Goal: Register for event/course

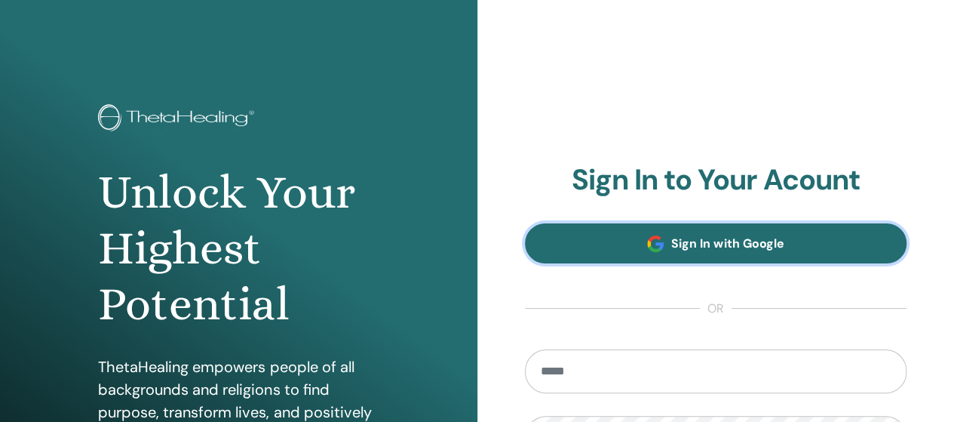
click at [804, 250] on link "Sign In with Google" at bounding box center [716, 243] width 382 height 40
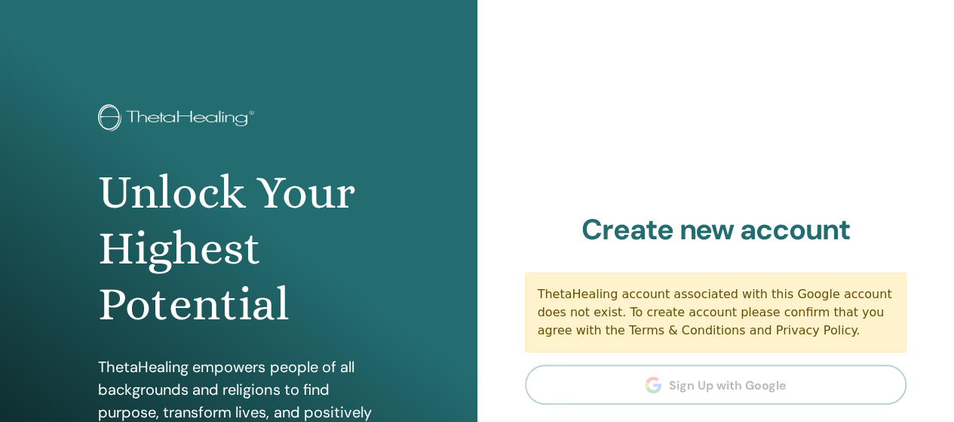
drag, startPoint x: 949, startPoint y: 118, endPoint x: 951, endPoint y: 178, distance: 59.6
click at [951, 178] on div "Sign In to Your Acount Sign In with Google or Remember Me Sign In Create new ac…" at bounding box center [715, 362] width 477 height 724
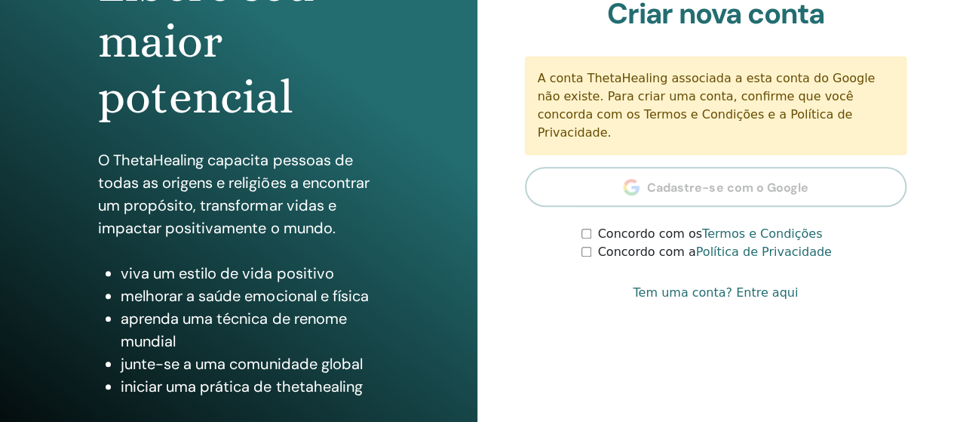
scroll to position [205, 0]
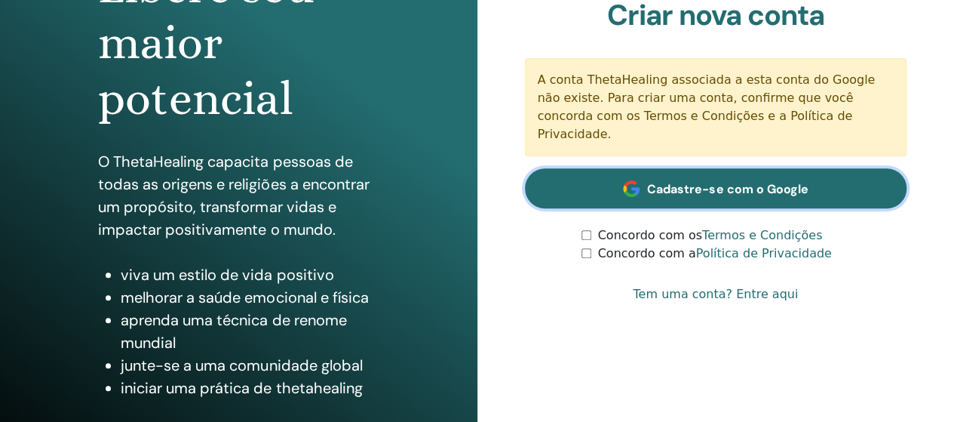
click at [667, 186] on font "Cadastre-se com o Google" at bounding box center [727, 189] width 161 height 16
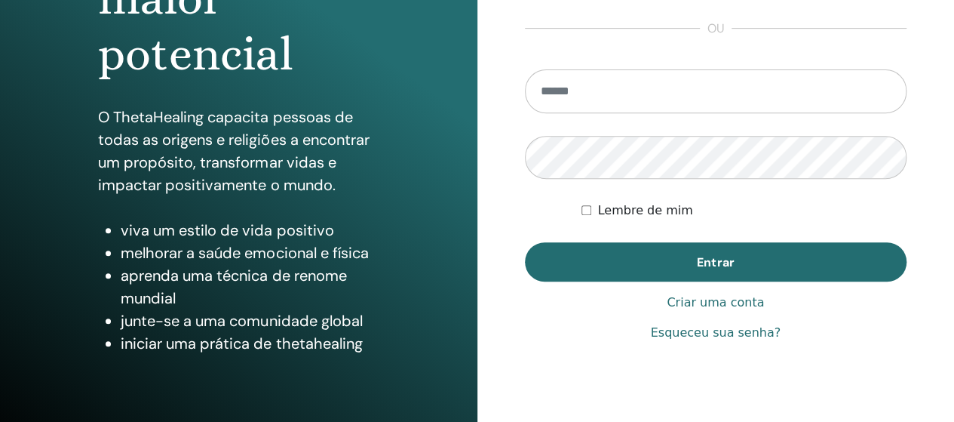
scroll to position [250, 0]
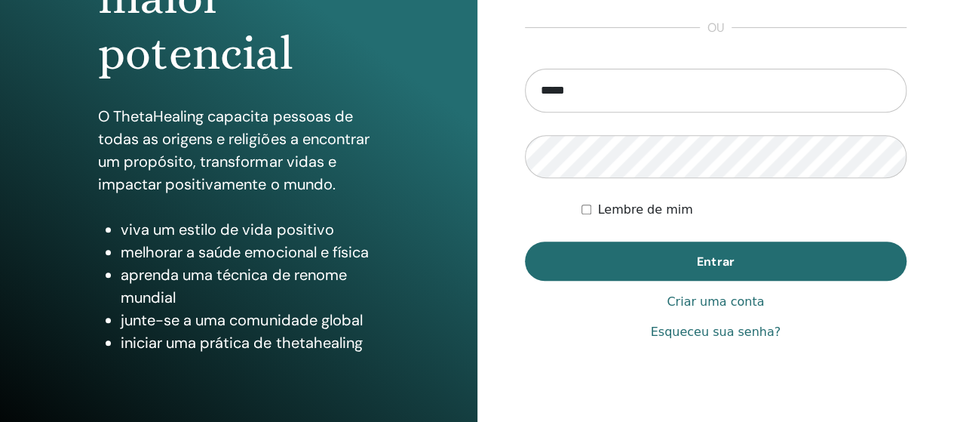
type input "**********"
click at [710, 336] on font "Esqueceu sua senha?" at bounding box center [715, 331] width 130 height 14
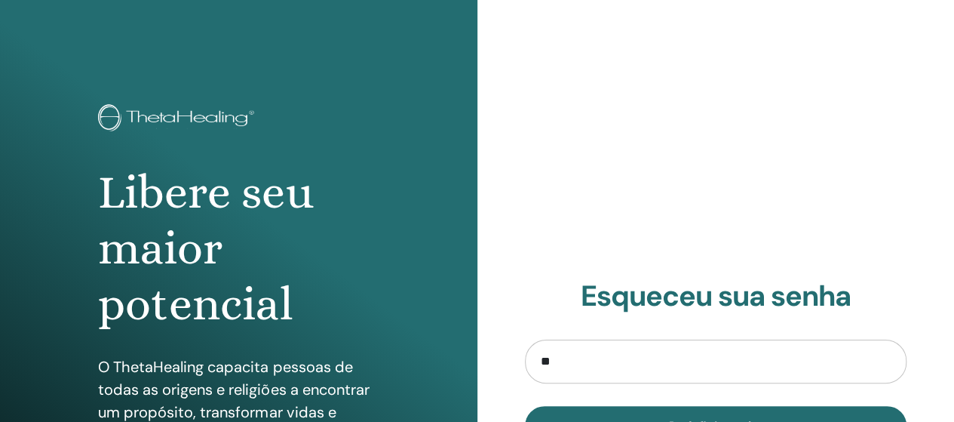
type input "**********"
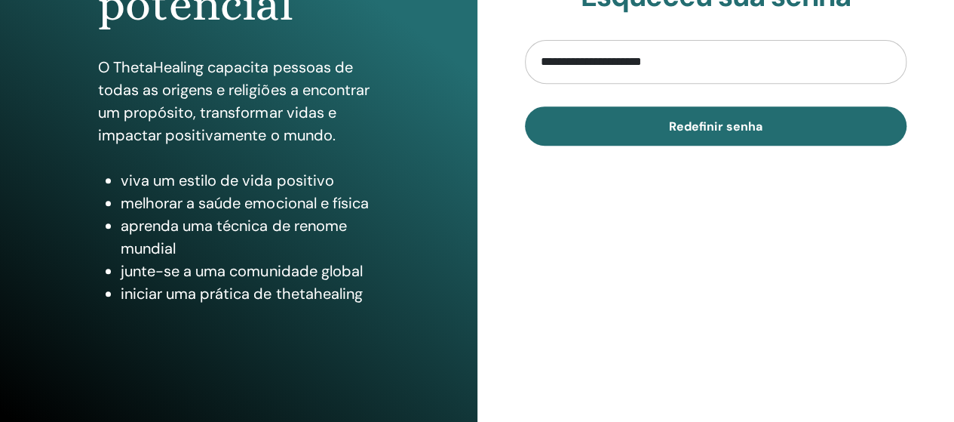
scroll to position [302, 0]
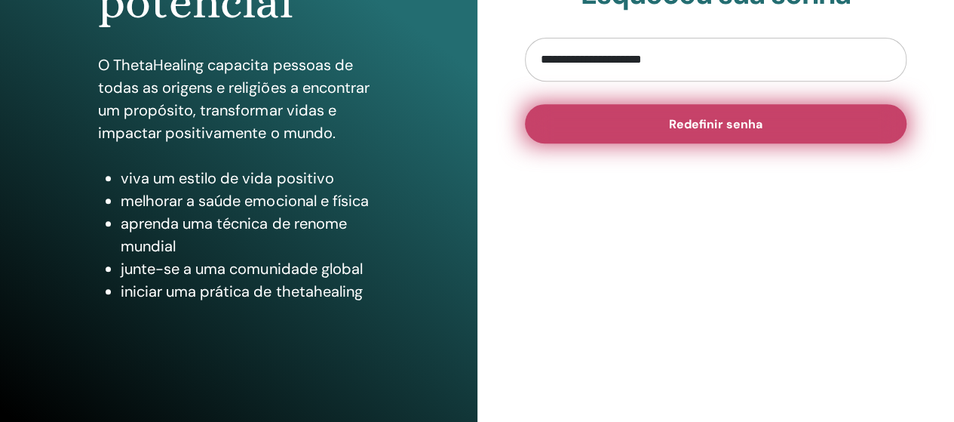
click at [789, 128] on button "Redefinir senha" at bounding box center [716, 123] width 382 height 39
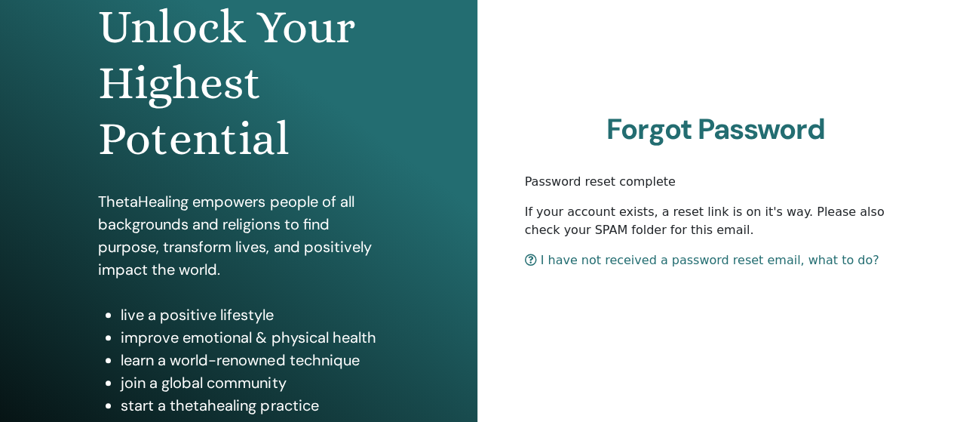
scroll to position [163, 0]
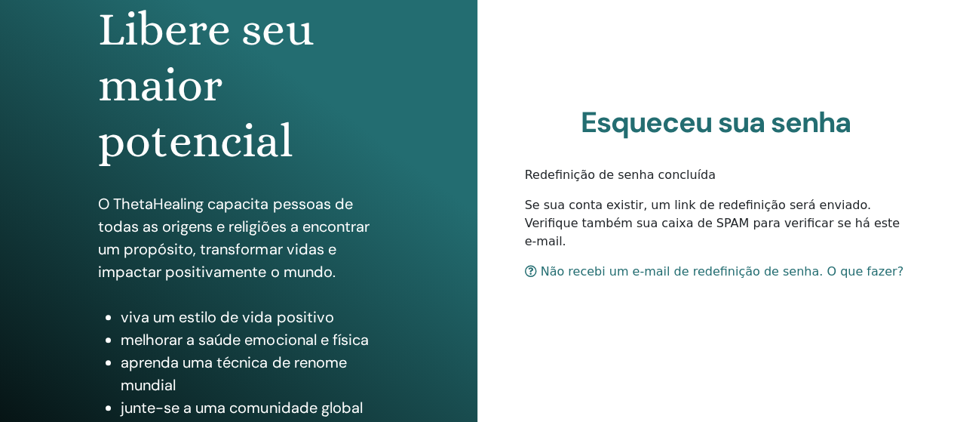
click at [287, 95] on h1 "Libere seu maior potencial" at bounding box center [238, 86] width 281 height 168
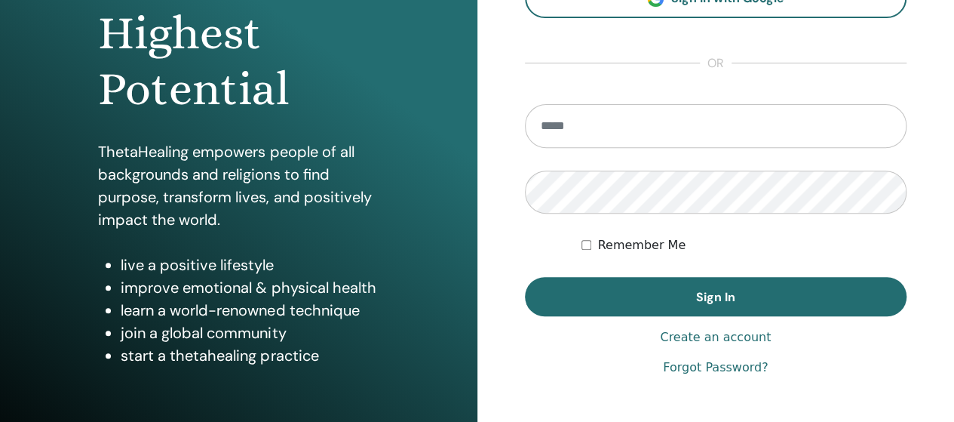
scroll to position [228, 0]
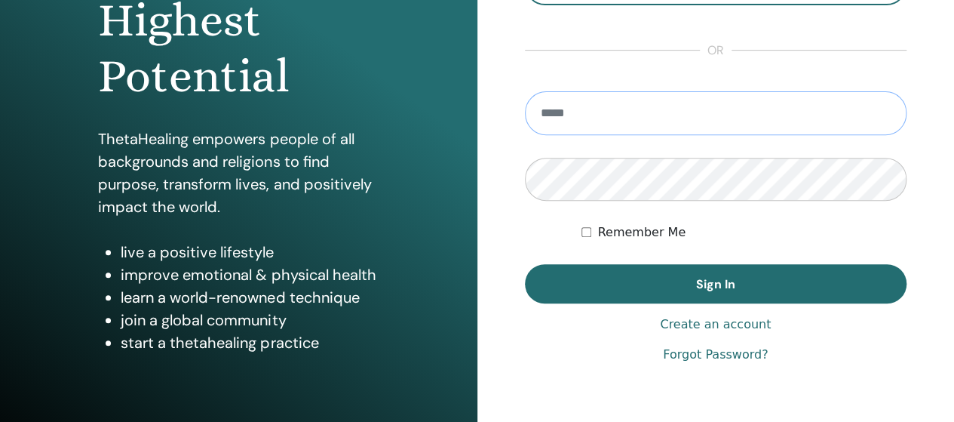
click at [807, 121] on input "email" at bounding box center [716, 113] width 382 height 44
type input "**********"
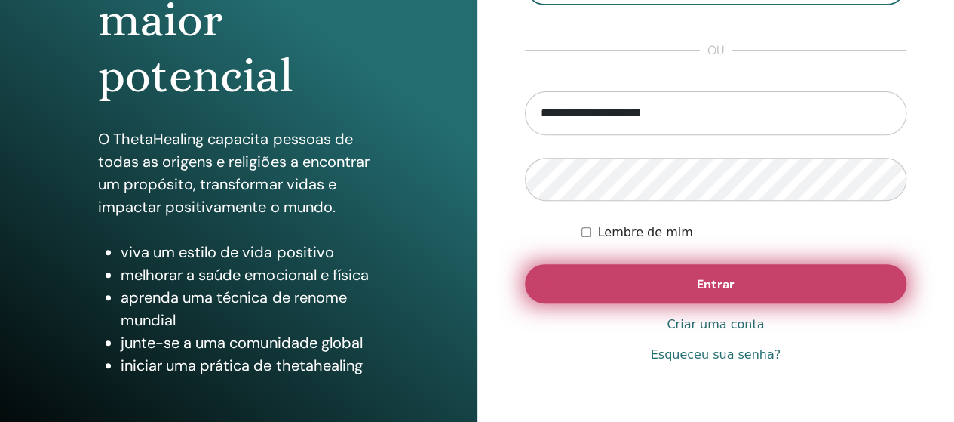
click at [743, 272] on button "Entrar" at bounding box center [716, 283] width 382 height 39
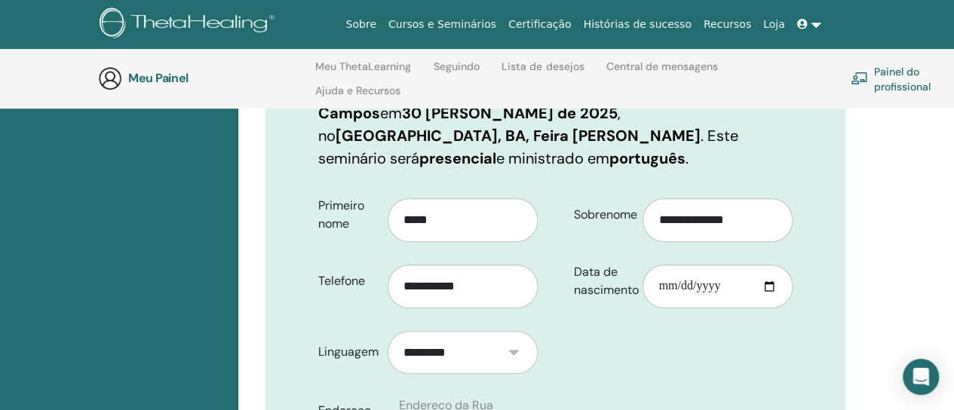
scroll to position [448, 0]
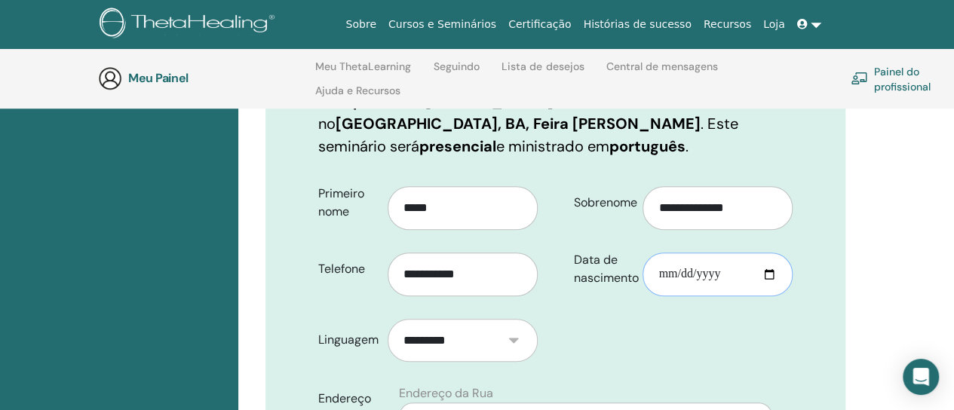
click at [666, 272] on input "Data de nascimento" at bounding box center [718, 275] width 150 height 44
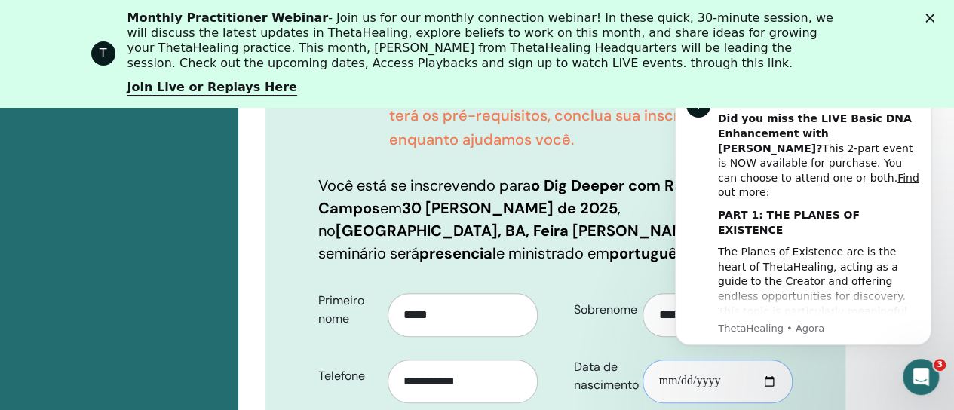
scroll to position [0, 0]
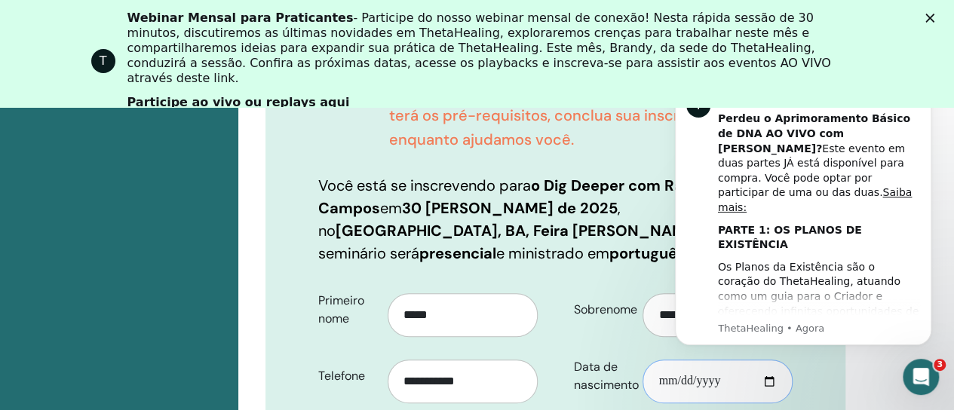
type input "**********"
click at [935, 19] on icon "Fechar" at bounding box center [930, 18] width 9 height 9
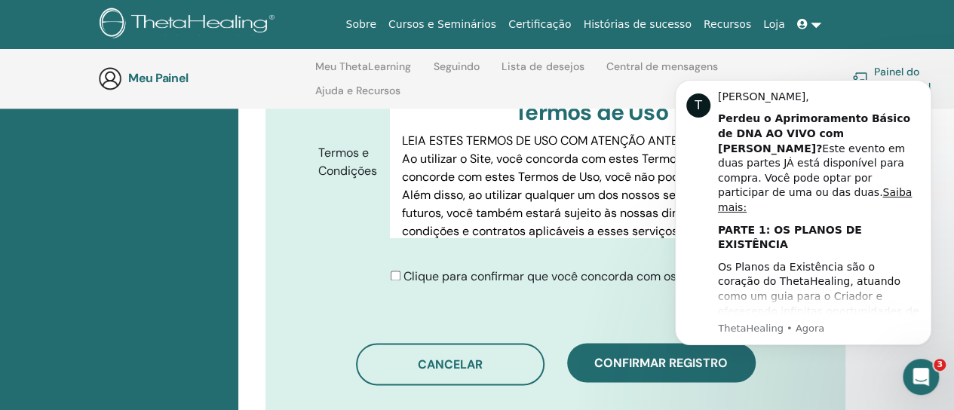
scroll to position [1000, 0]
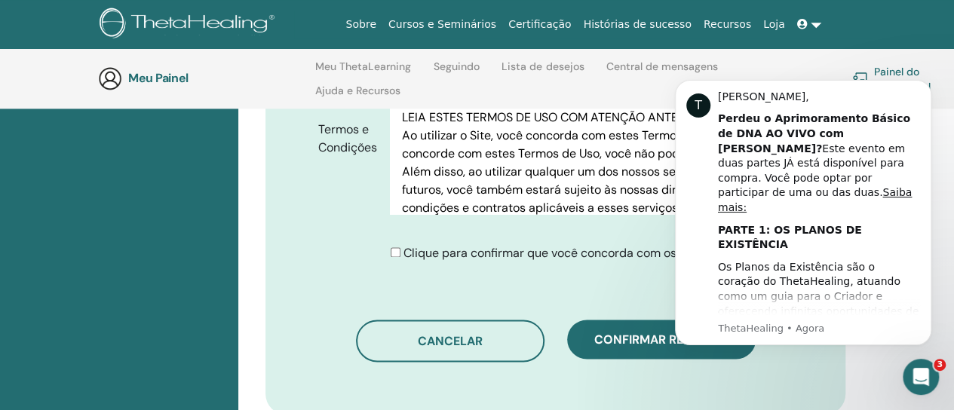
drag, startPoint x: 957, startPoint y: 134, endPoint x: 285, endPoint y: 167, distance: 672.9
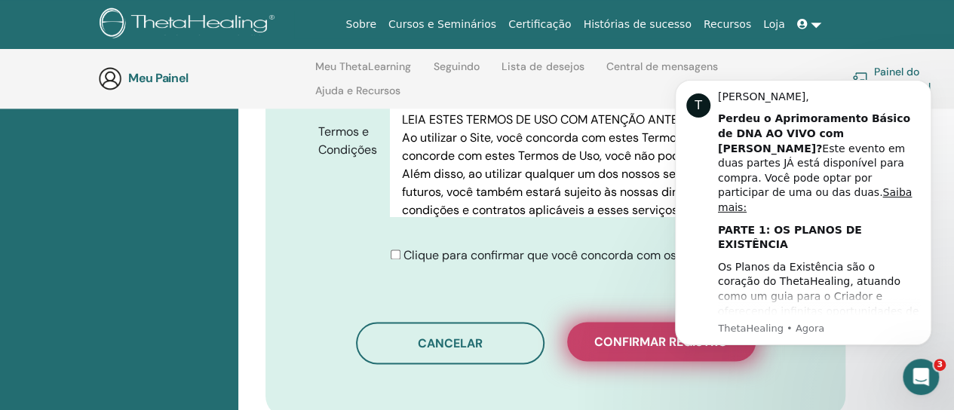
click at [636, 350] on font "Confirmar registro" at bounding box center [661, 342] width 134 height 16
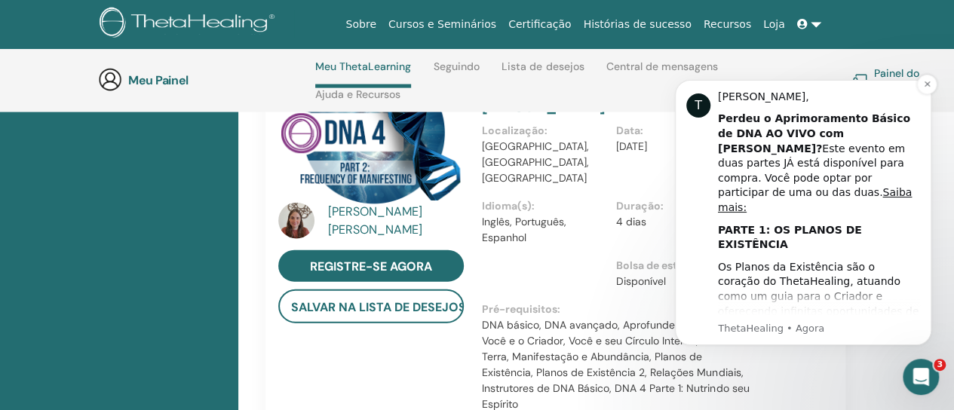
drag, startPoint x: 1611, startPoint y: 124, endPoint x: 900, endPoint y: 291, distance: 730.6
